Goal: Information Seeking & Learning: Learn about a topic

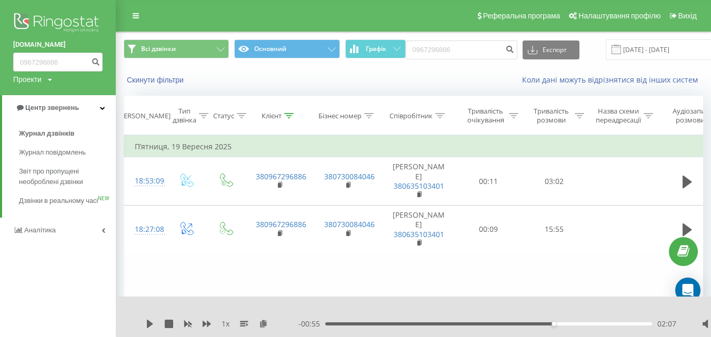
click at [56, 24] on img at bounding box center [57, 24] width 89 height 26
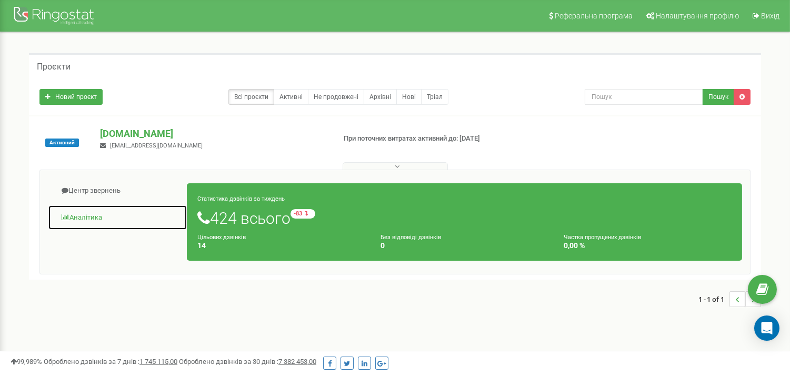
click at [92, 214] on link "Аналiтика" at bounding box center [117, 218] width 139 height 26
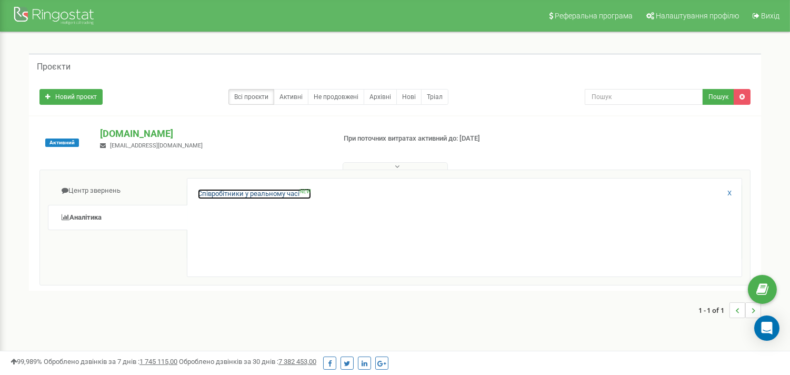
click at [224, 196] on link "Співробітники у реальному часі NEW" at bounding box center [254, 194] width 113 height 10
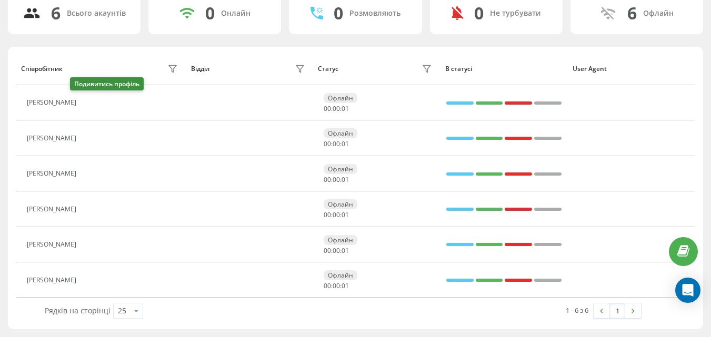
click at [82, 104] on button at bounding box center [88, 104] width 13 height 15
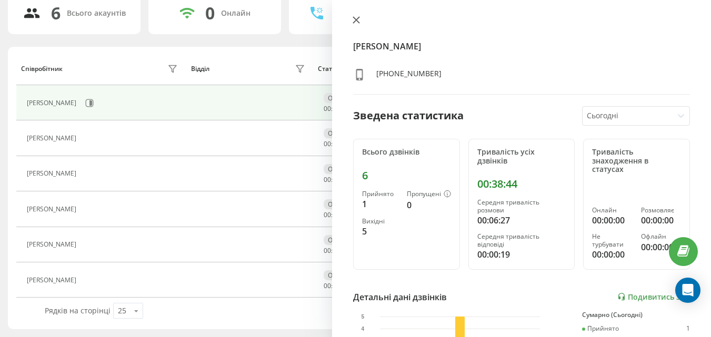
drag, startPoint x: 343, startPoint y: 22, endPoint x: 355, endPoint y: 22, distance: 12.1
click at [344, 22] on div "Віталій Сава +380635103401 Зведена статистика Сьогодні Всього дзвінків 6 Прийня…" at bounding box center [521, 168] width 379 height 337
click at [356, 22] on icon at bounding box center [356, 19] width 7 height 7
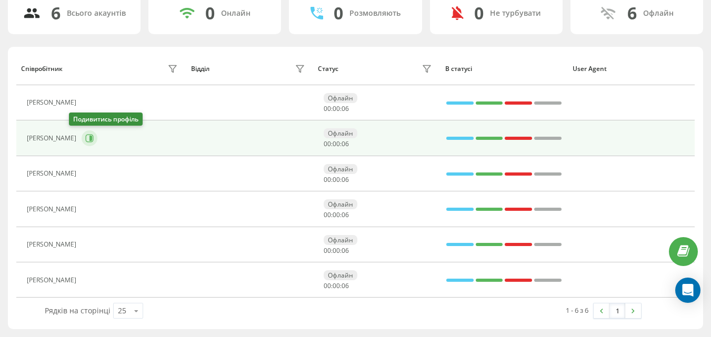
click at [89, 137] on icon at bounding box center [90, 138] width 3 height 5
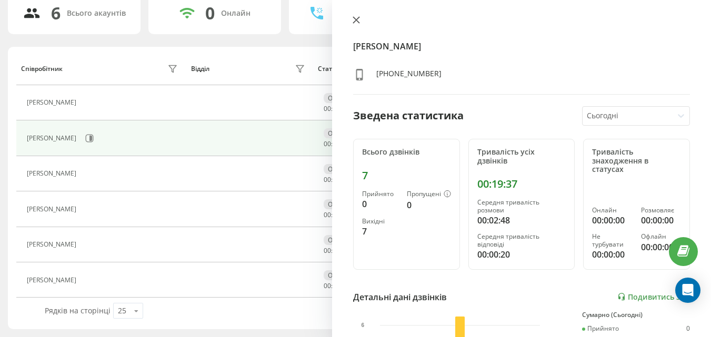
click at [351, 19] on button at bounding box center [356, 21] width 14 height 10
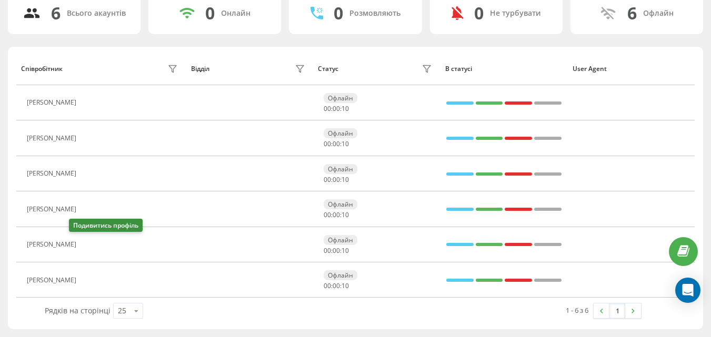
click at [82, 248] on button at bounding box center [88, 245] width 13 height 15
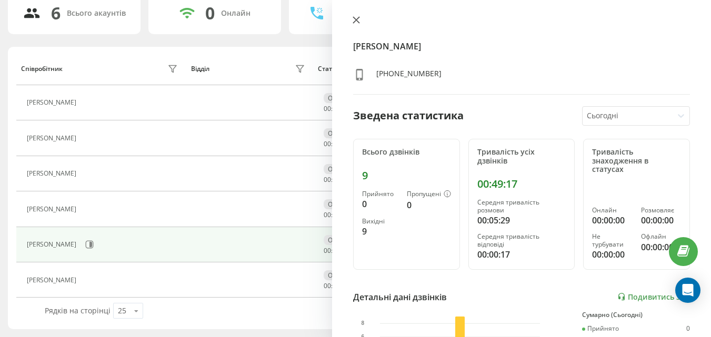
click at [362, 25] on button at bounding box center [356, 21] width 14 height 10
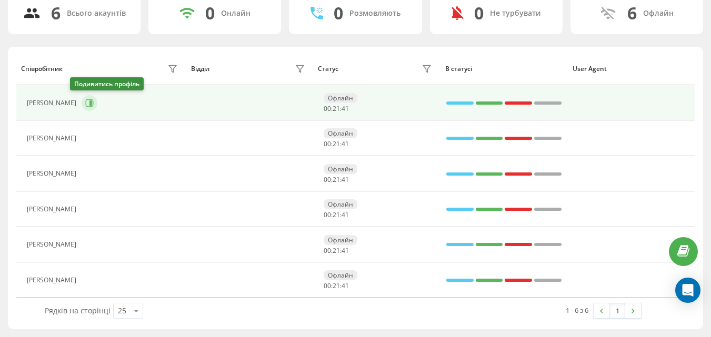
click at [83, 104] on button at bounding box center [90, 103] width 16 height 16
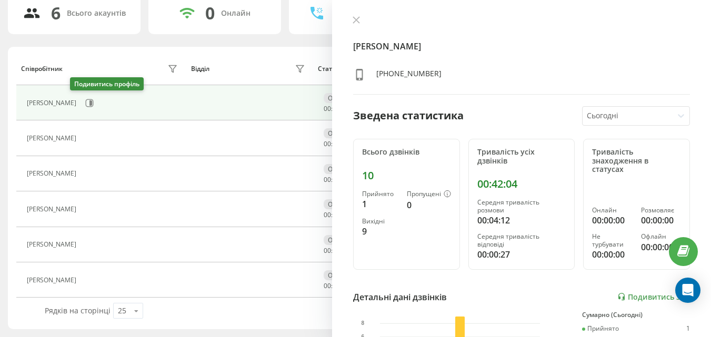
click at [83, 104] on button at bounding box center [90, 103] width 16 height 16
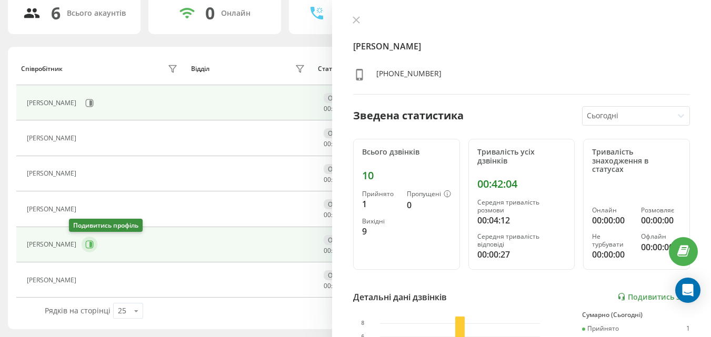
click at [82, 245] on button at bounding box center [90, 245] width 16 height 16
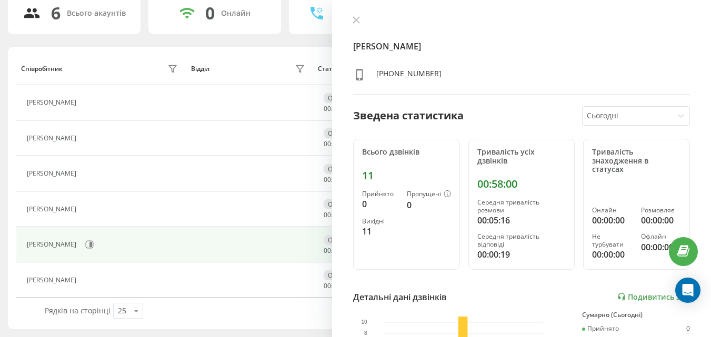
click at [354, 14] on div "Лойко Юрій +380636625137 Зведена статистика Сьогодні Всього дзвінків 11 Прийнят…" at bounding box center [521, 168] width 379 height 337
click at [362, 21] on button at bounding box center [356, 21] width 14 height 10
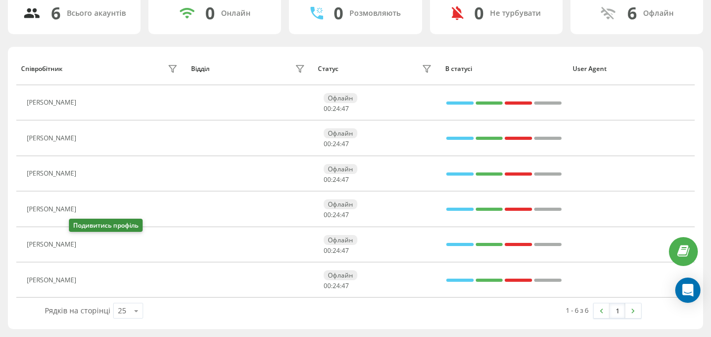
click at [84, 243] on icon at bounding box center [88, 245] width 8 height 8
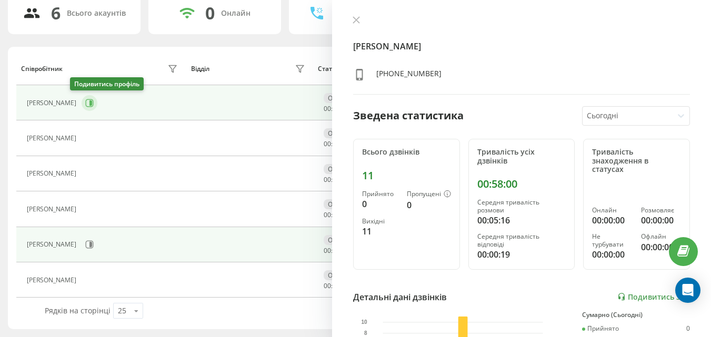
click at [85, 102] on icon at bounding box center [89, 103] width 8 height 8
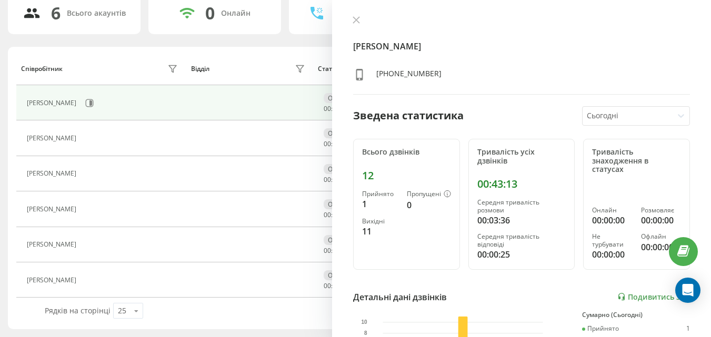
drag, startPoint x: 0, startPoint y: 115, endPoint x: 32, endPoint y: 34, distance: 86.5
click at [0, 114] on div "Активні дзвінки Співробітники проєкту Оберіть відділ 6 Всього акаунтів 0 Онлайн…" at bounding box center [355, 143] width 711 height 388
